Goal: Transaction & Acquisition: Download file/media

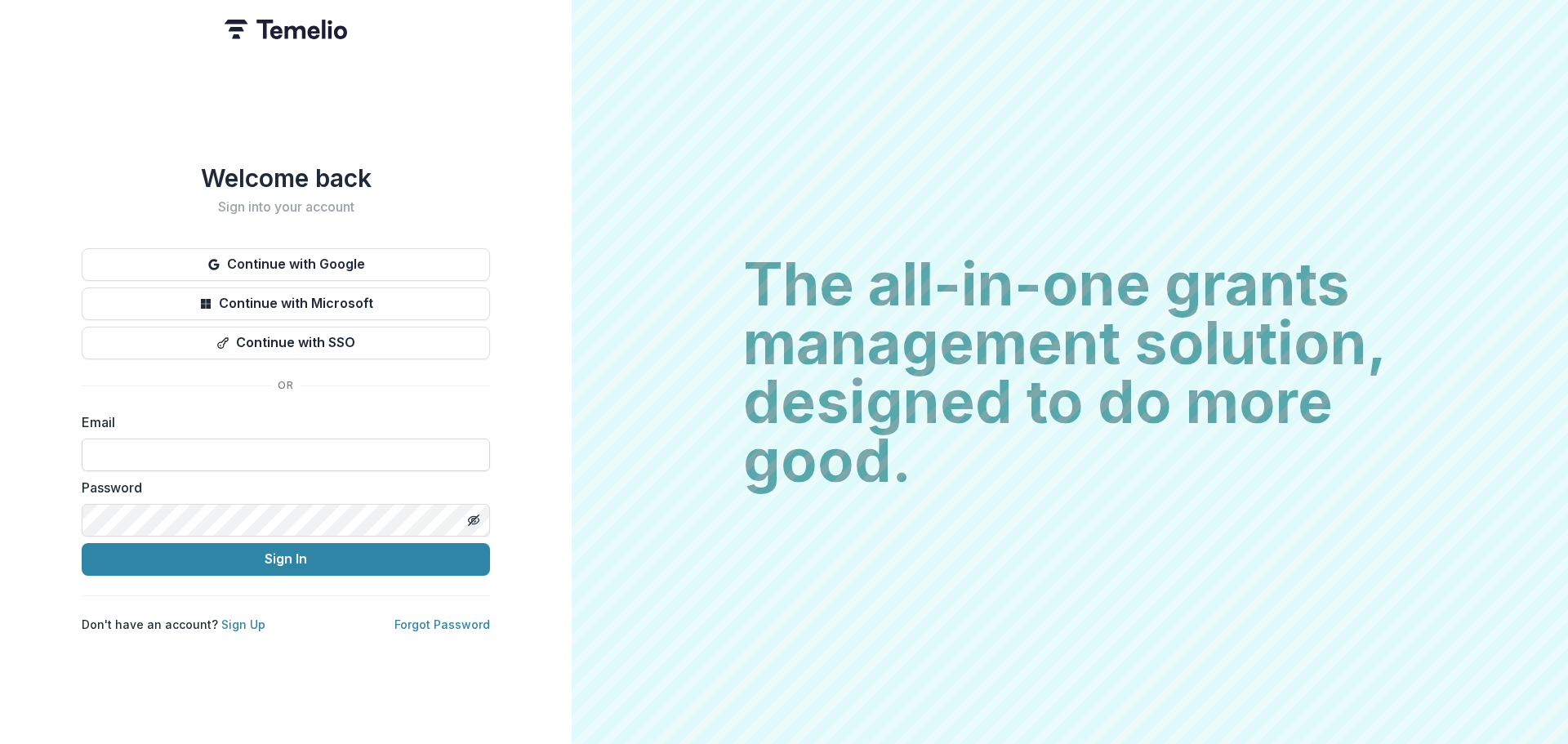
click at [178, 447] on input at bounding box center [286, 455] width 409 height 33
type input "**********"
click at [82, 543] on button "Sign In" at bounding box center [286, 559] width 409 height 33
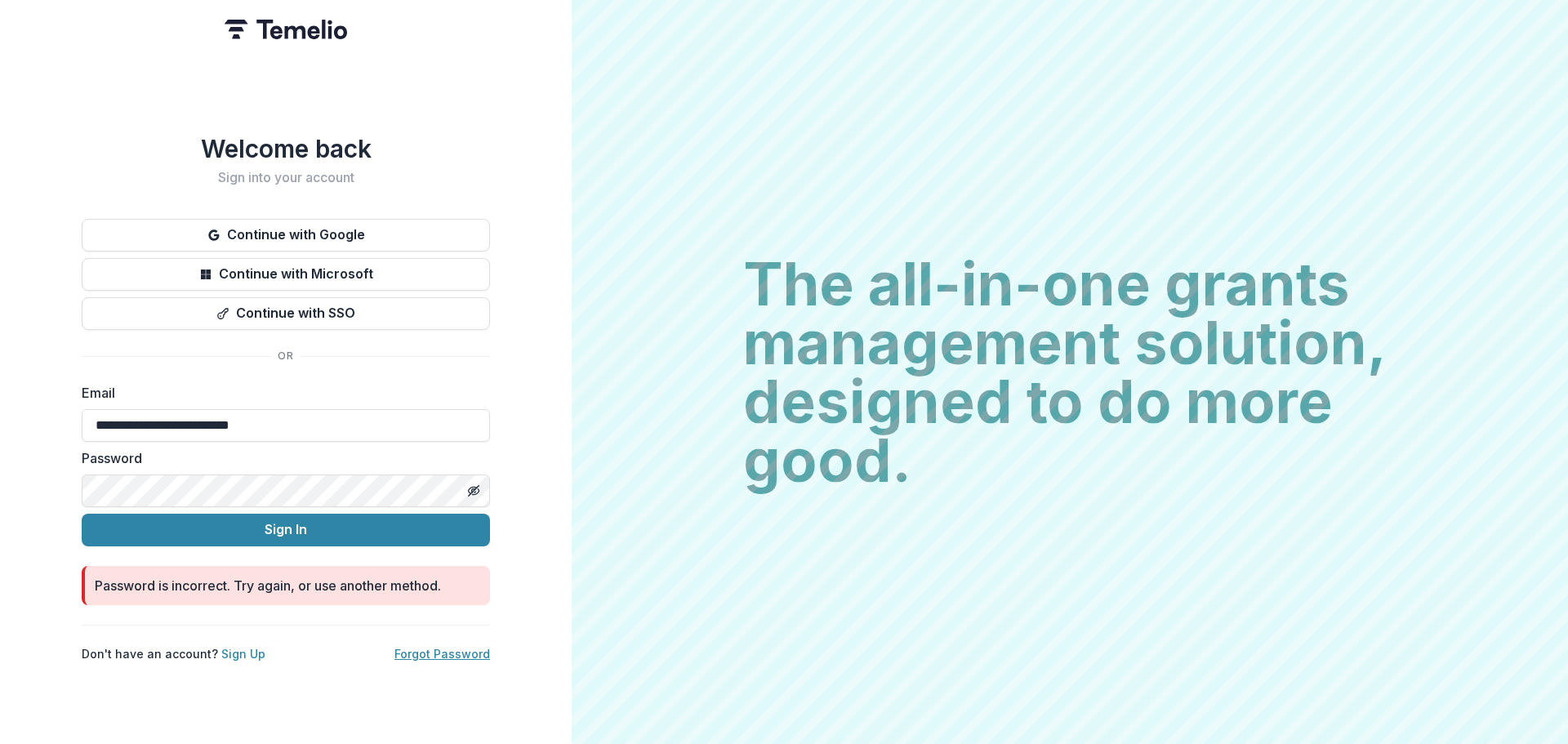
click at [464, 646] on link "Forgot Password" at bounding box center [442, 653] width 96 height 14
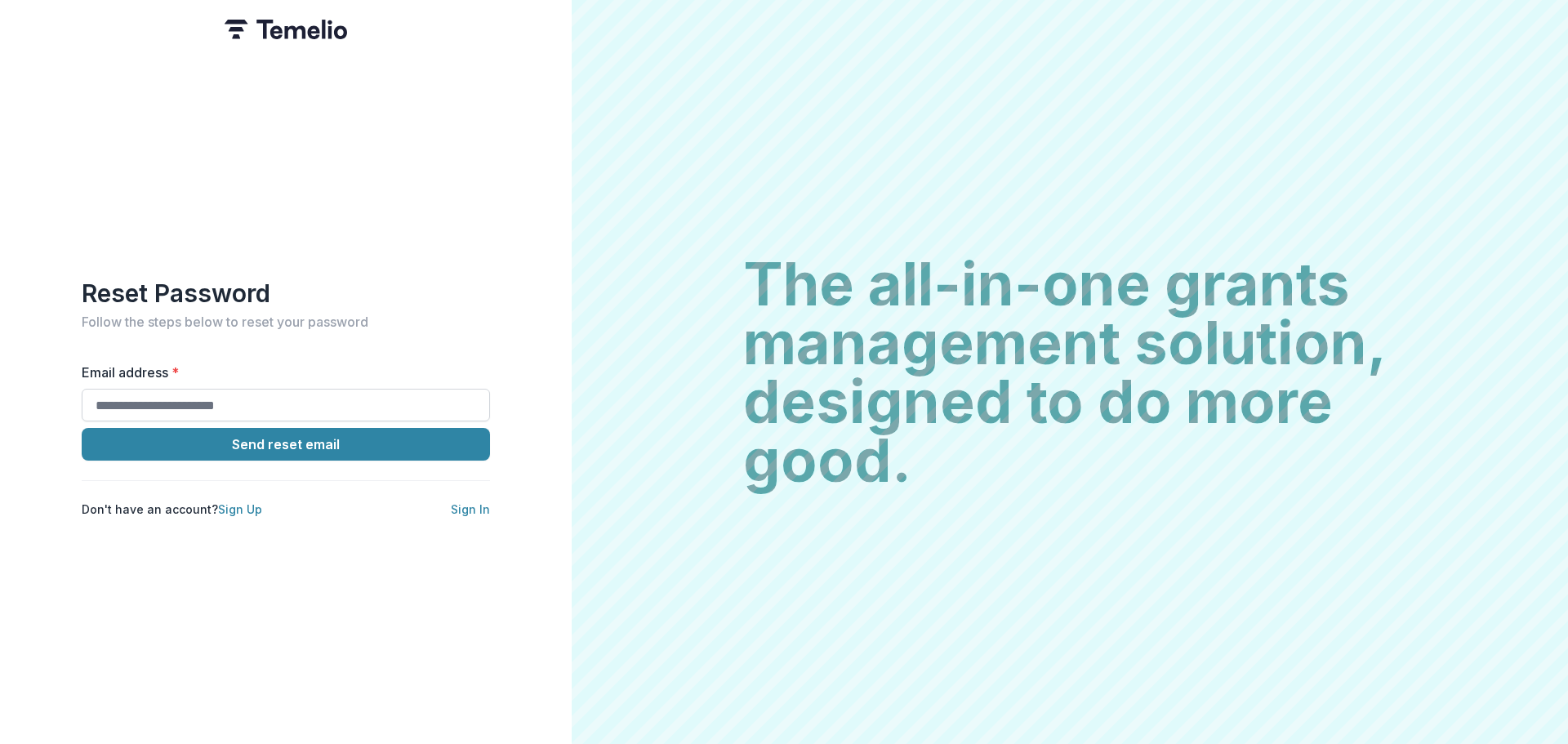
click at [264, 402] on input "Email address *" at bounding box center [286, 405] width 409 height 33
type input "**********"
drag, startPoint x: 316, startPoint y: 443, endPoint x: 394, endPoint y: 385, distance: 97.2
click at [316, 444] on button "Send reset email" at bounding box center [286, 443] width 409 height 33
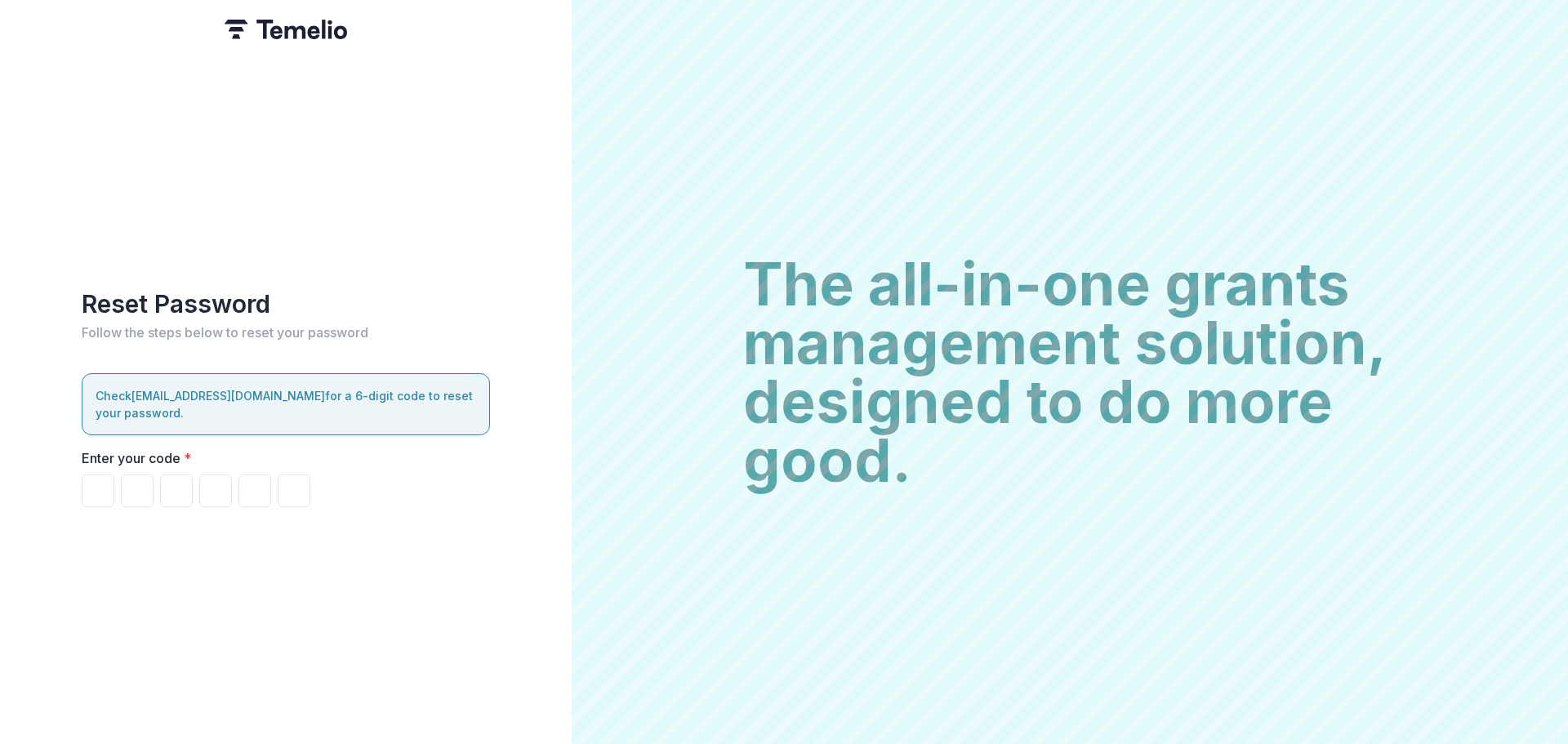
paste input "******"
type input "*"
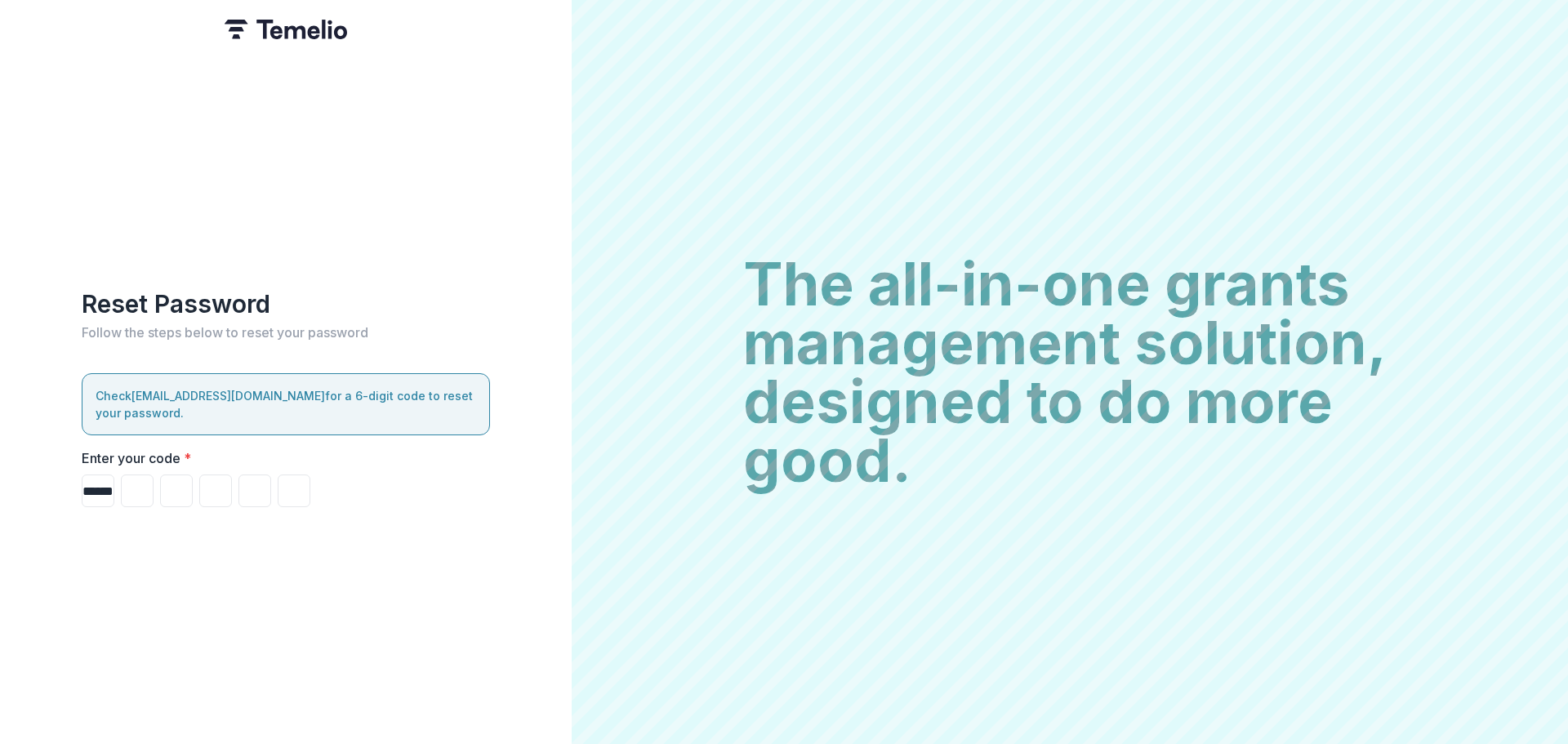
type input "*"
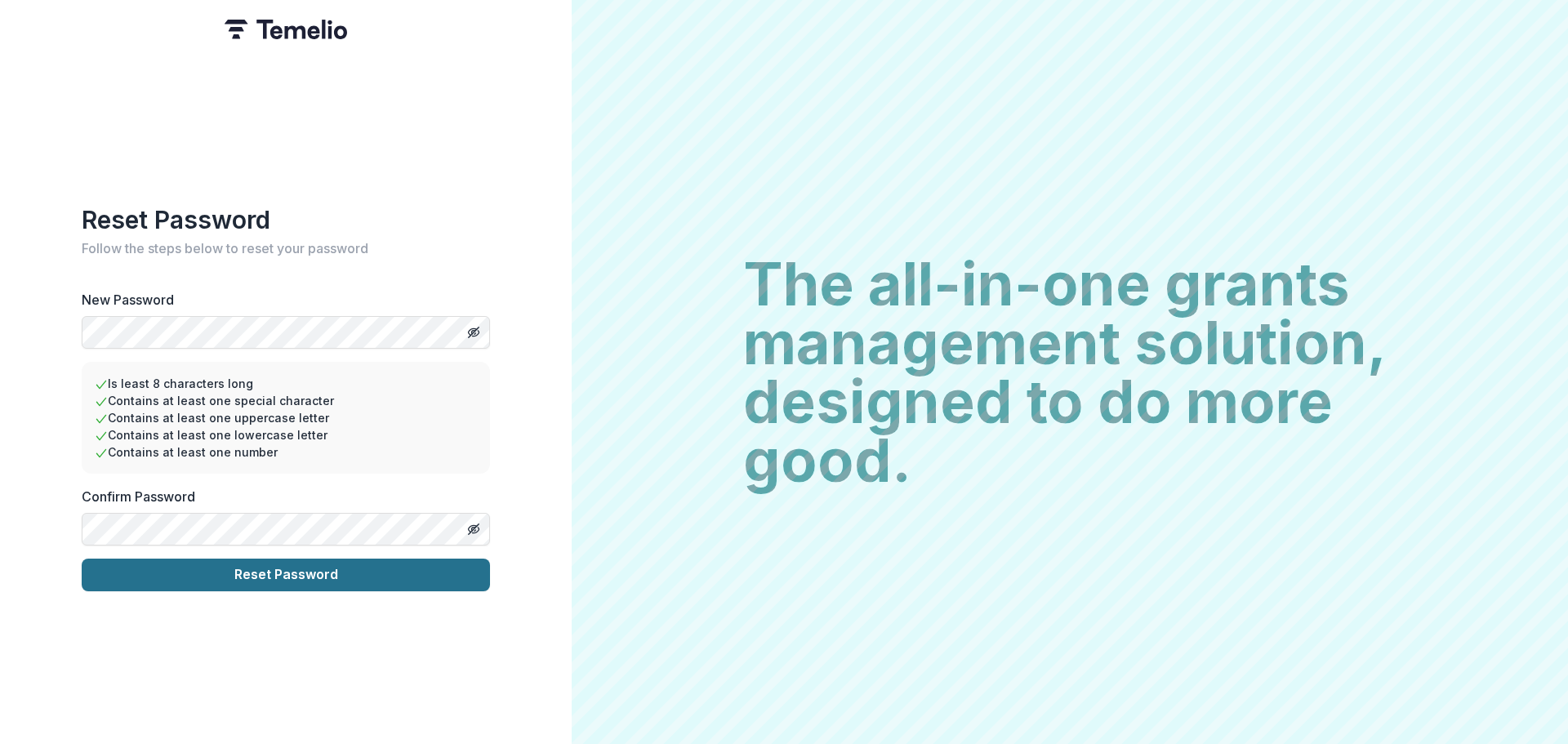
click at [257, 570] on button "Reset Password" at bounding box center [286, 574] width 409 height 33
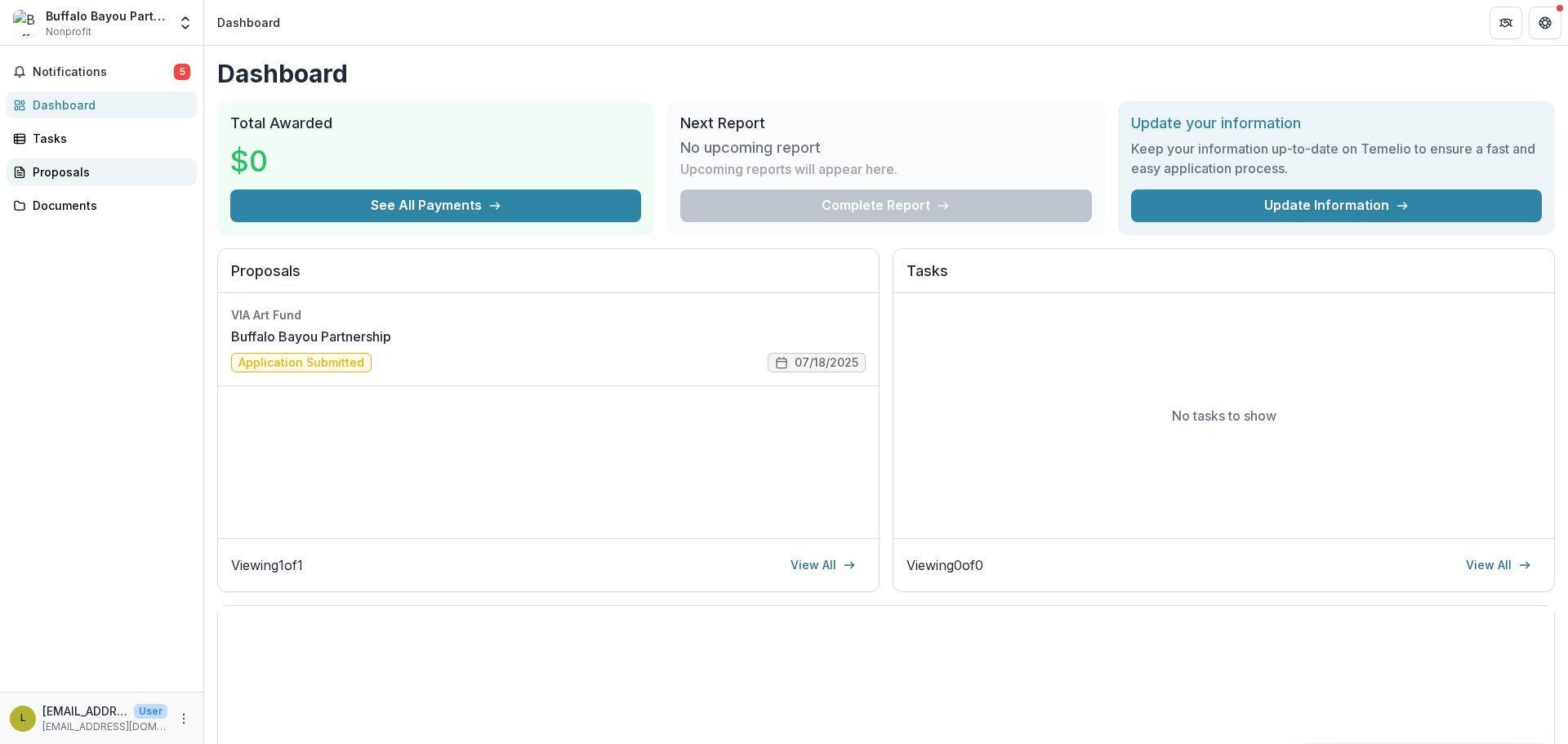
click at [54, 180] on link "Proposals" at bounding box center [101, 172] width 190 height 27
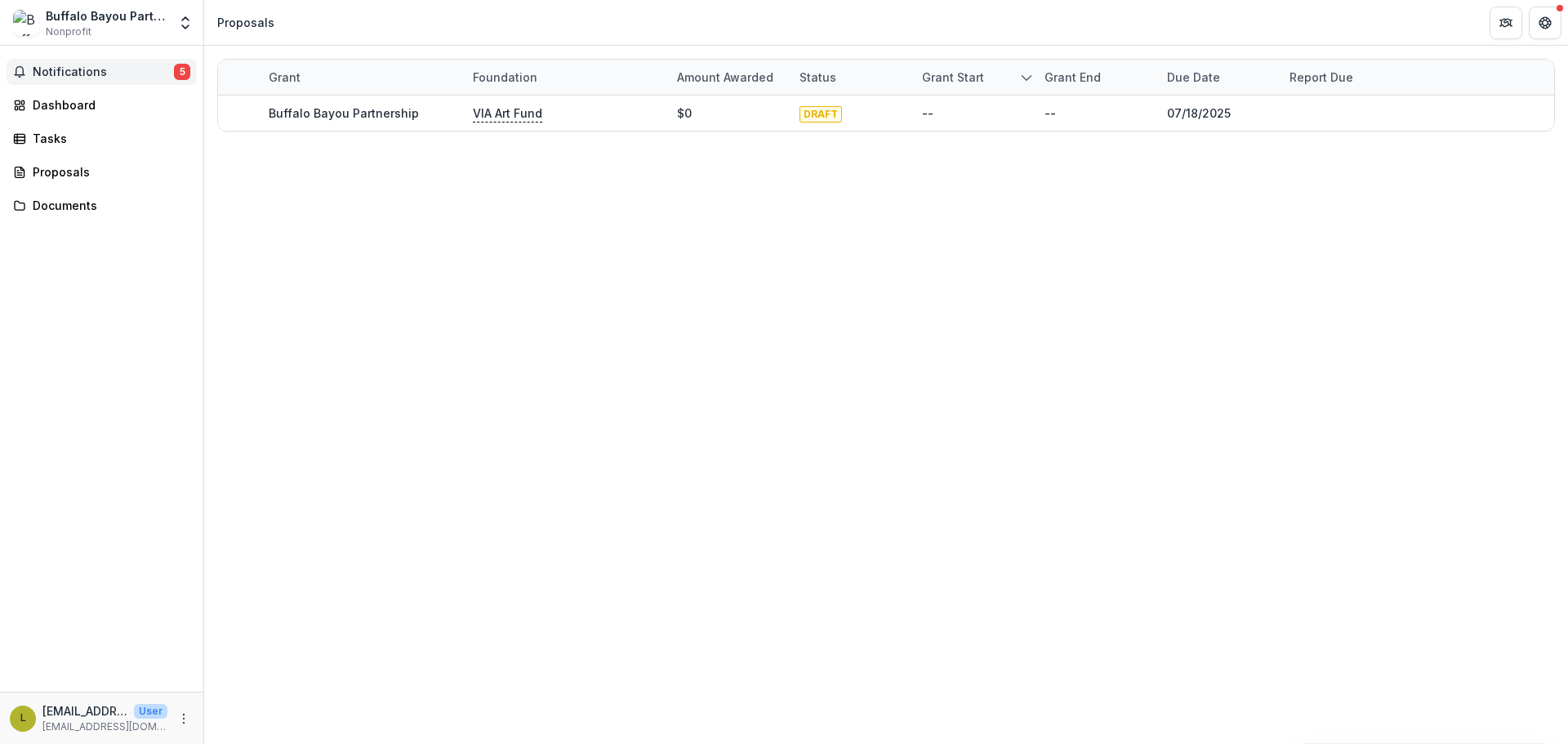
click at [105, 69] on span "Notifications" at bounding box center [103, 72] width 141 height 14
click at [49, 168] on div "Proposals" at bounding box center [108, 172] width 151 height 17
click at [46, 206] on div "Documents" at bounding box center [108, 205] width 151 height 17
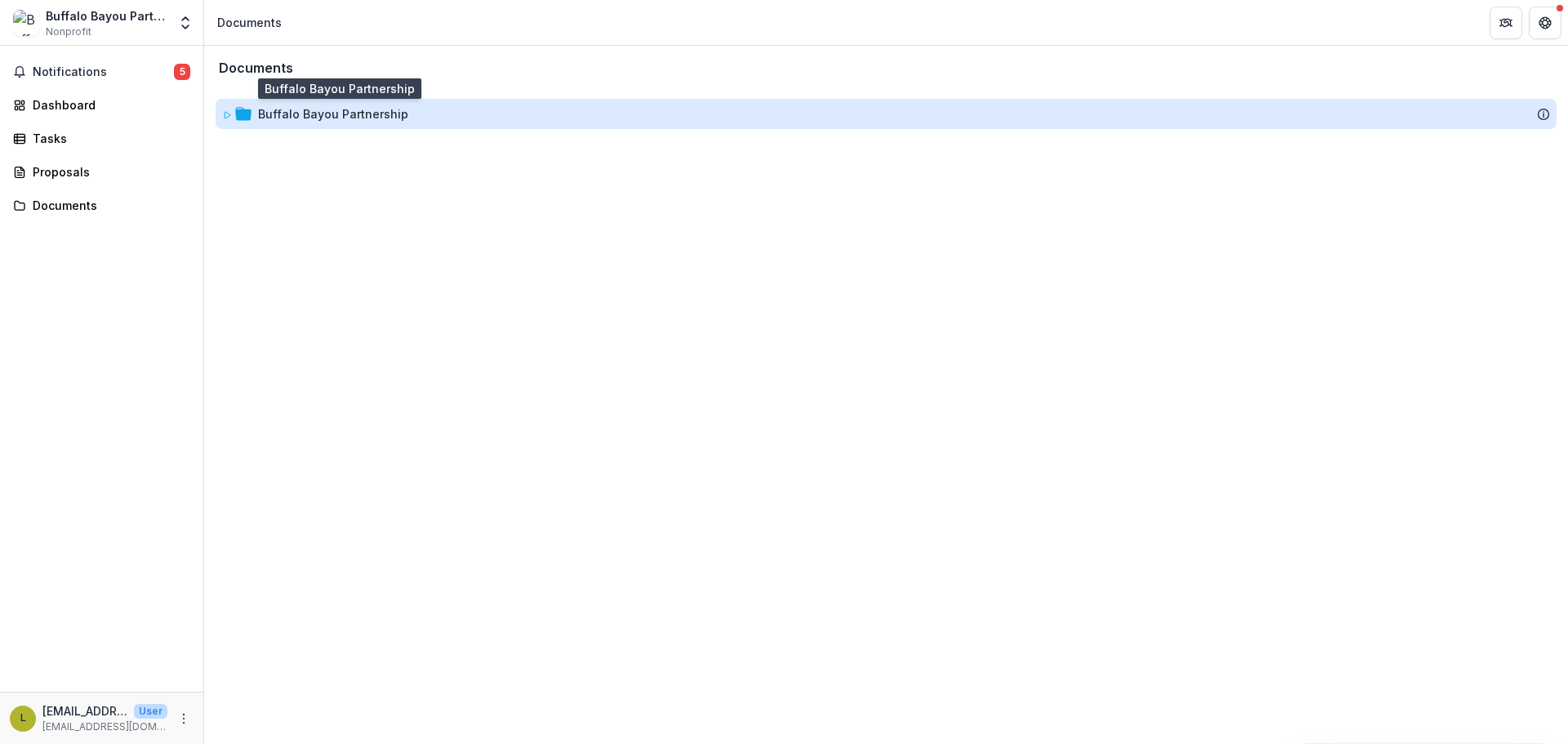
click at [303, 109] on div "Buffalo Bayou Partnership" at bounding box center [334, 114] width 150 height 17
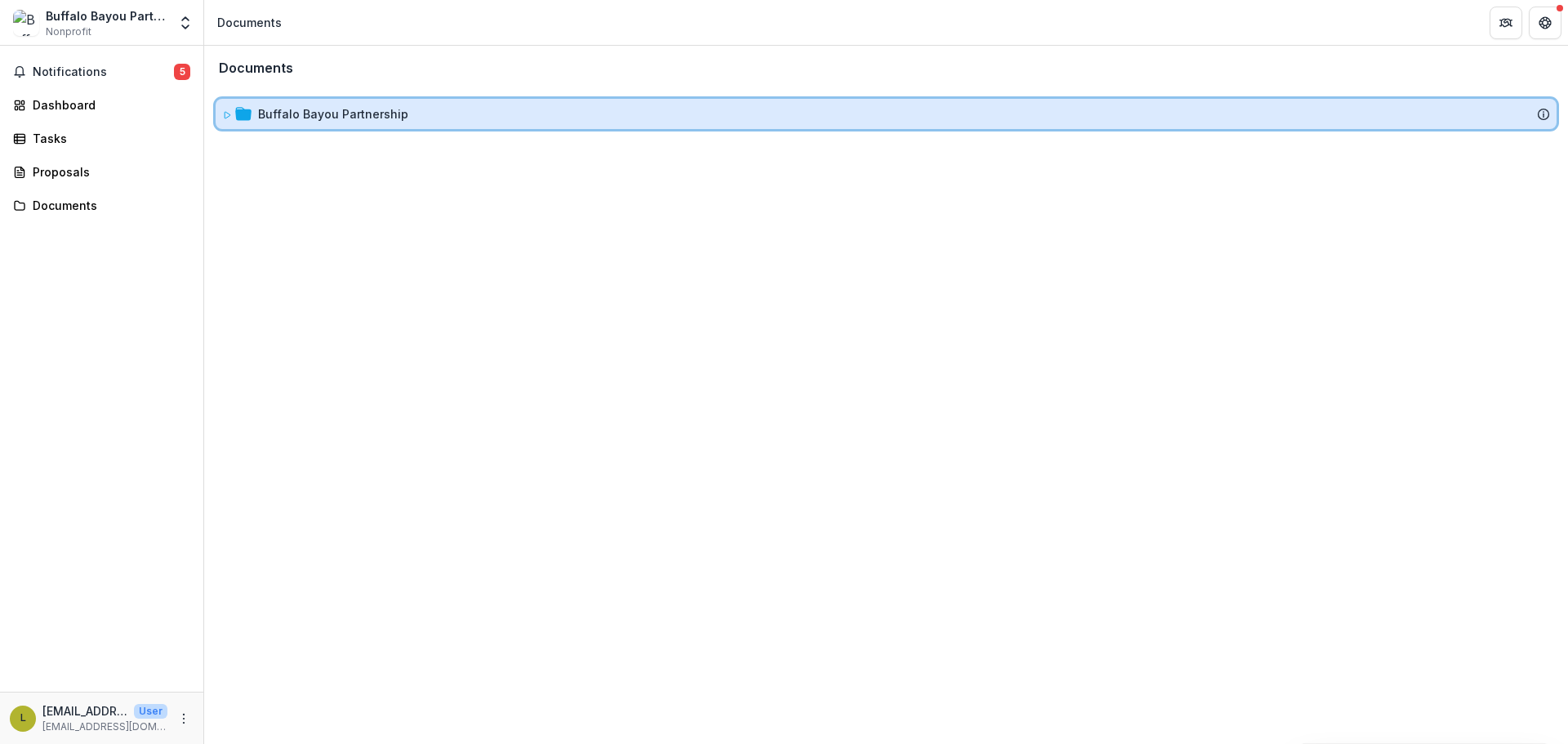
drag, startPoint x: 229, startPoint y: 115, endPoint x: 249, endPoint y: 127, distance: 23.3
click at [228, 115] on icon at bounding box center [227, 115] width 6 height 7
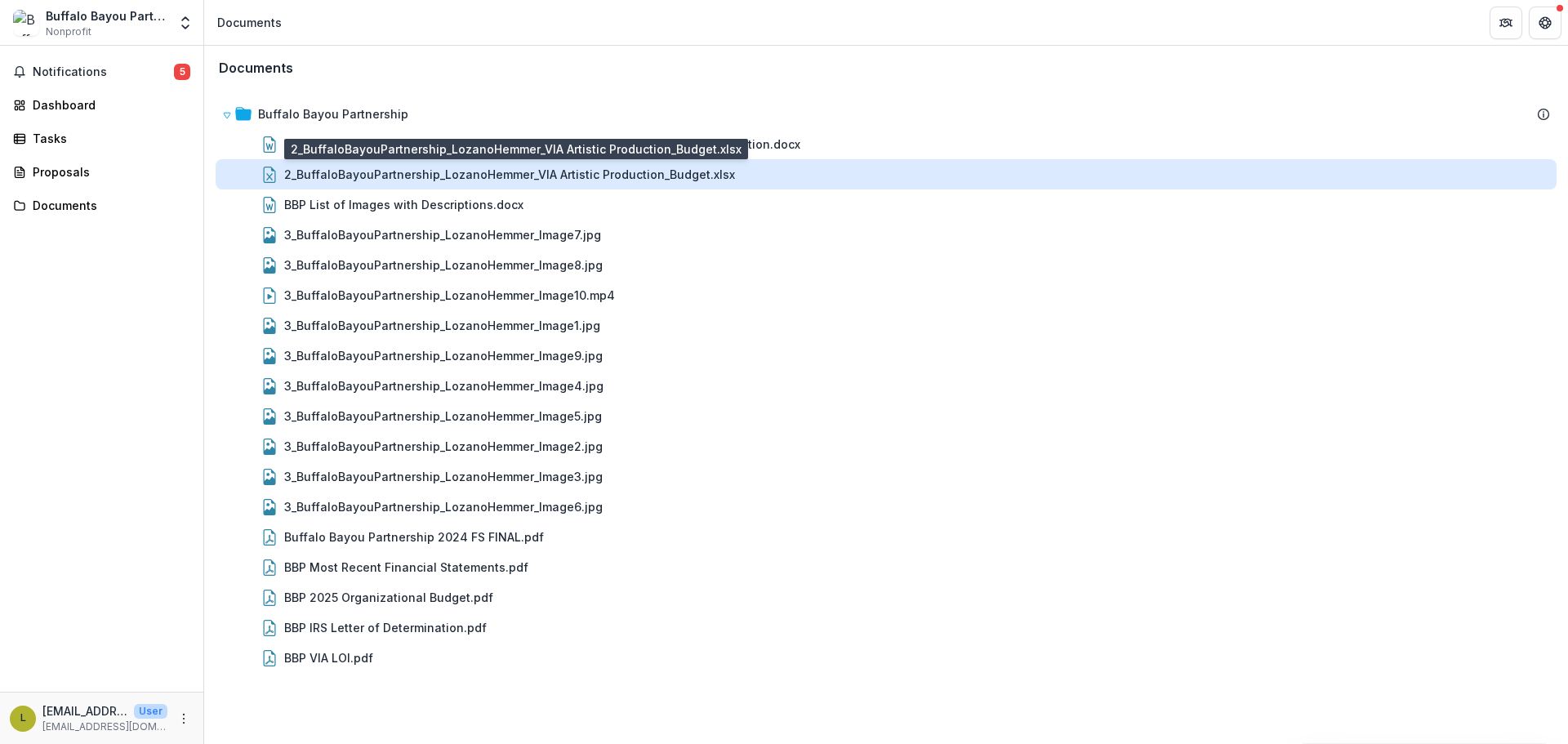
click at [470, 172] on div "2_BuffaloBayouPartnership_LozanoHemmer_VIA Artistic Production_Budget.xlsx" at bounding box center [509, 174] width 451 height 17
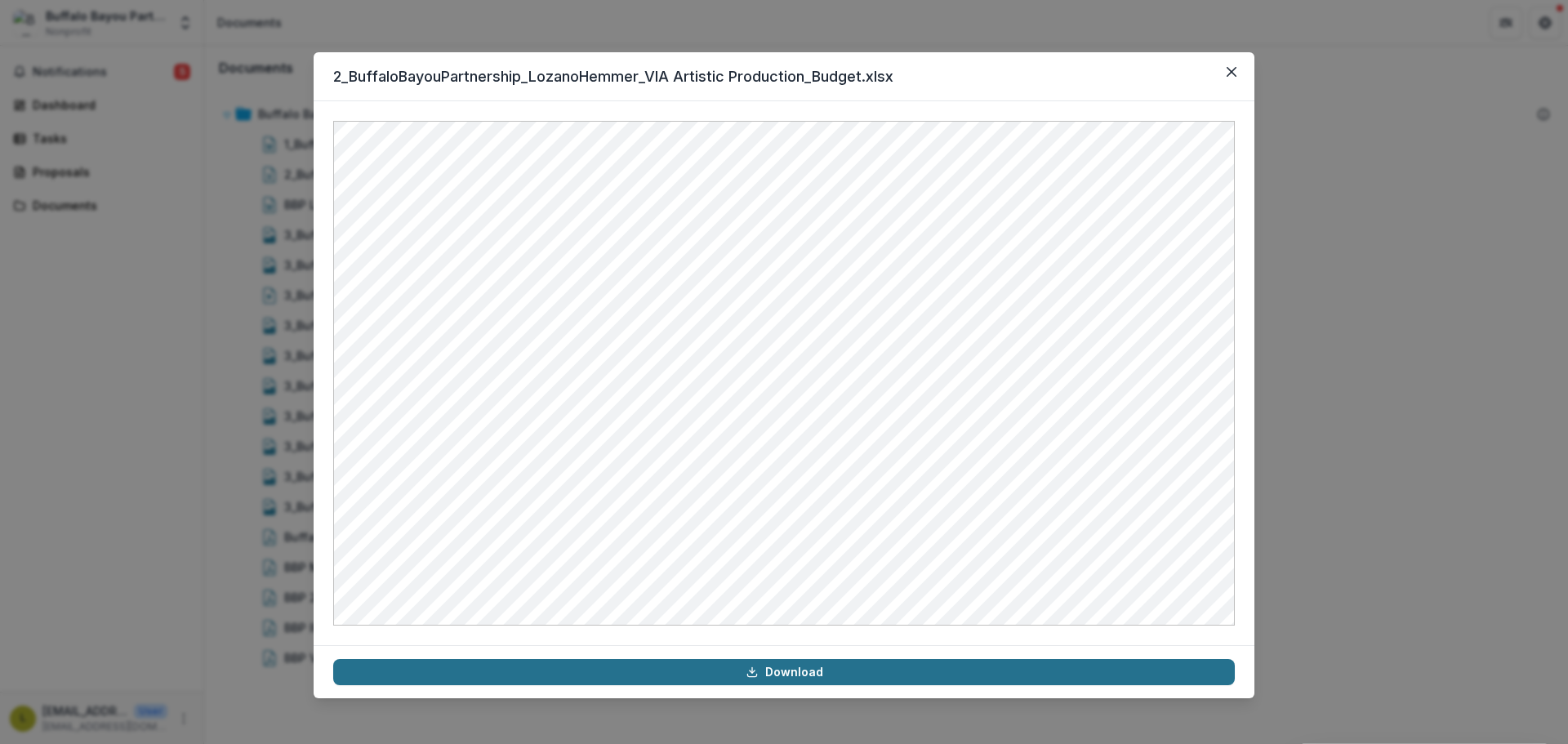
click at [795, 669] on link "Download" at bounding box center [784, 672] width 901 height 26
click at [1232, 70] on icon "Close" at bounding box center [1231, 71] width 9 height 9
